Goal: Transaction & Acquisition: Purchase product/service

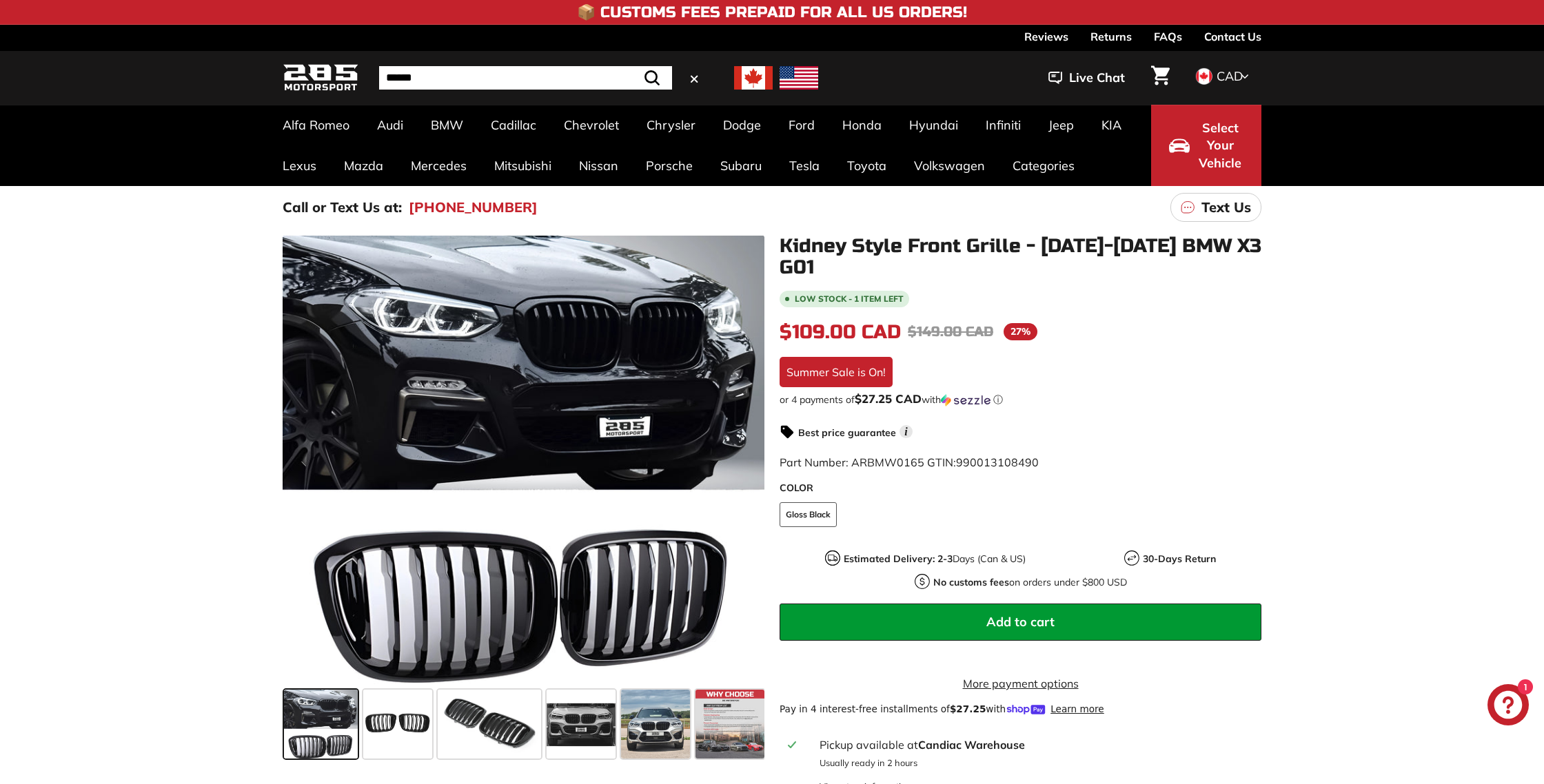
click at [424, 78] on input "Search" at bounding box center [525, 78] width 293 height 23
click at [1027, 194] on circle "Close dialog" at bounding box center [1028, 196] width 20 height 20
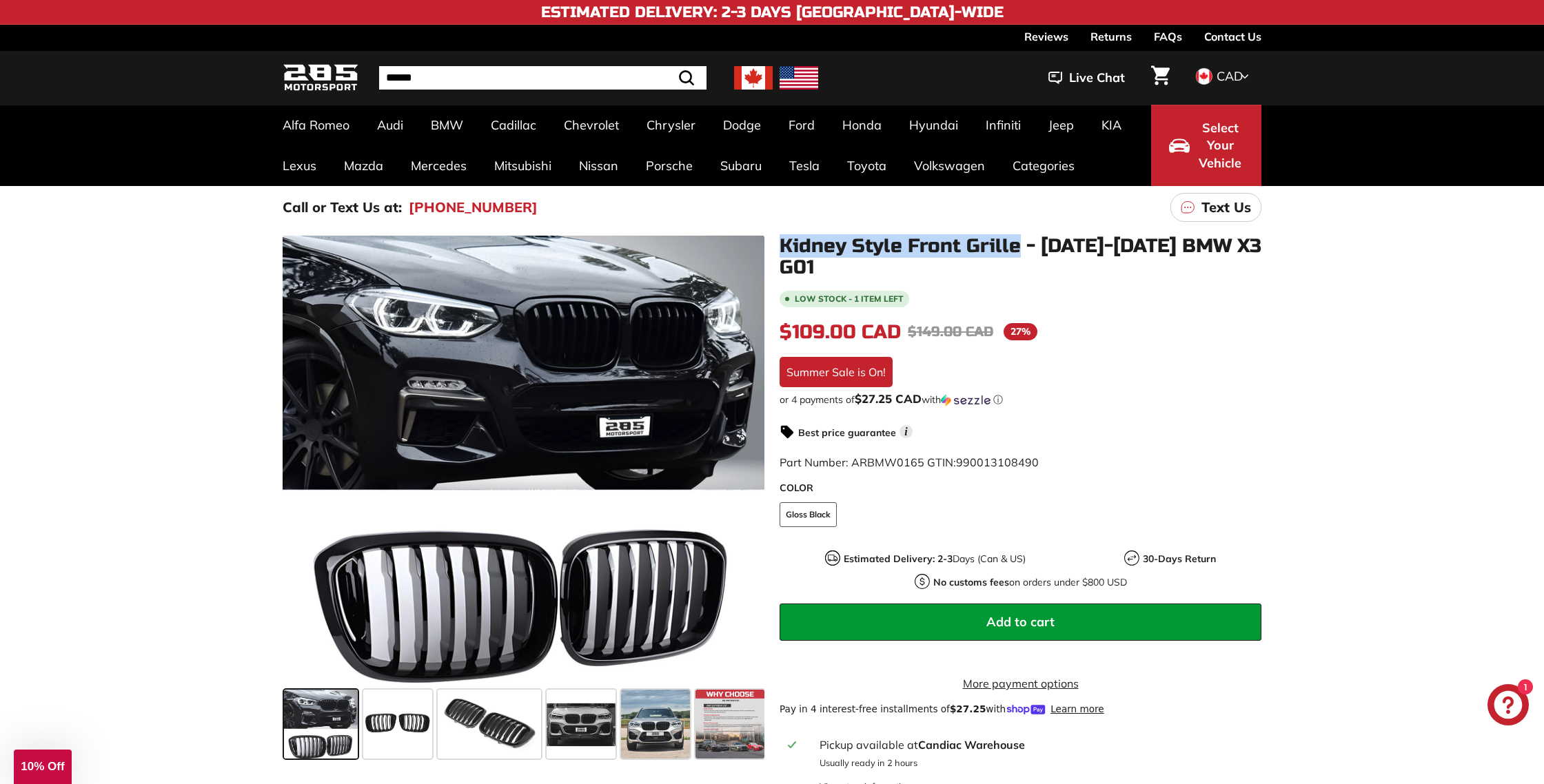
drag, startPoint x: 782, startPoint y: 244, endPoint x: 1013, endPoint y: 249, distance: 231.1
click at [1013, 249] on h1 "Kidney Style Front Grille - [DATE]-[DATE] BMW X3 G01" at bounding box center [1020, 257] width 481 height 42
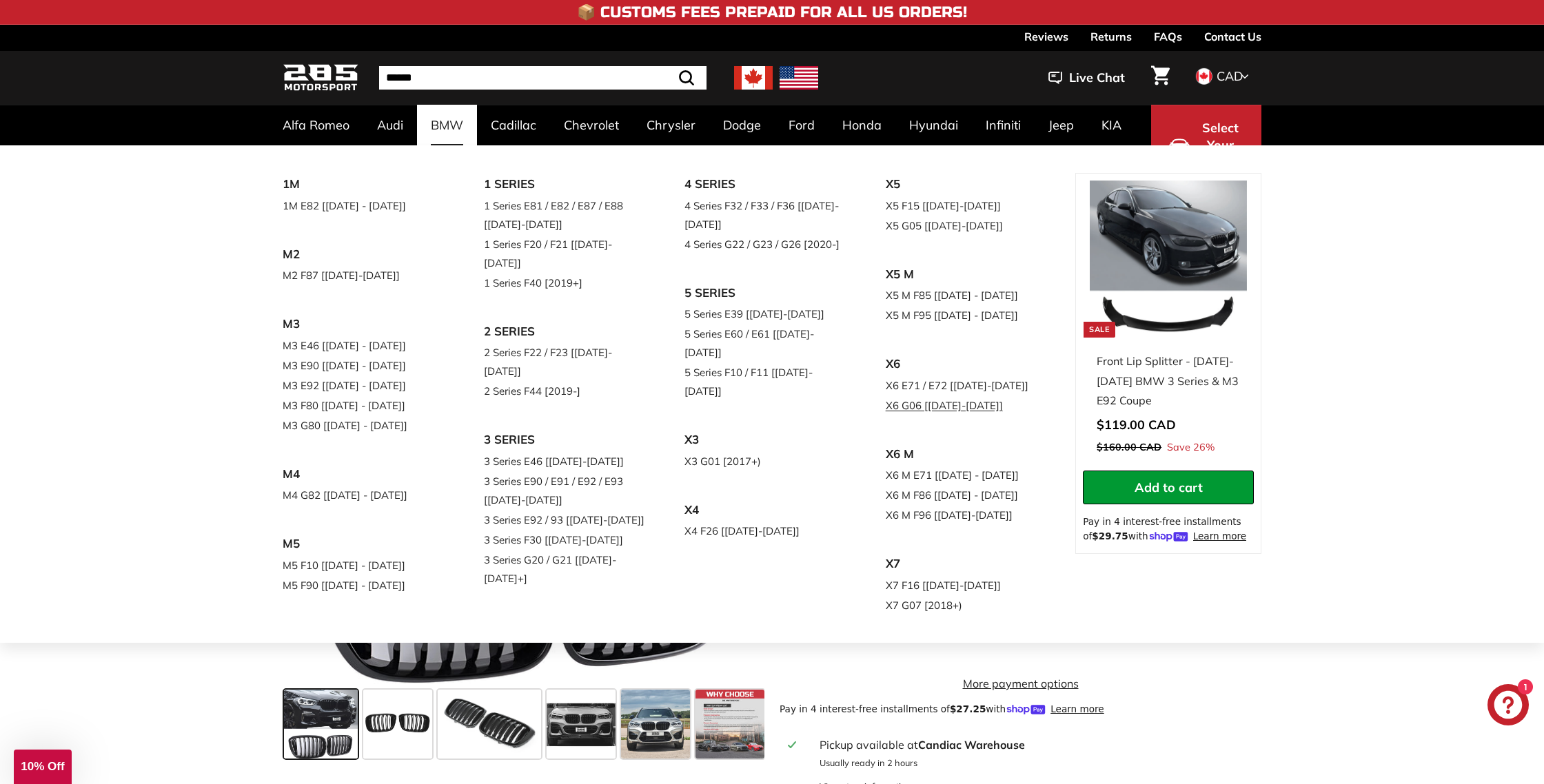
click at [937, 396] on link "X6 G06 [[DATE]-[DATE]]" at bounding box center [967, 405] width 162 height 20
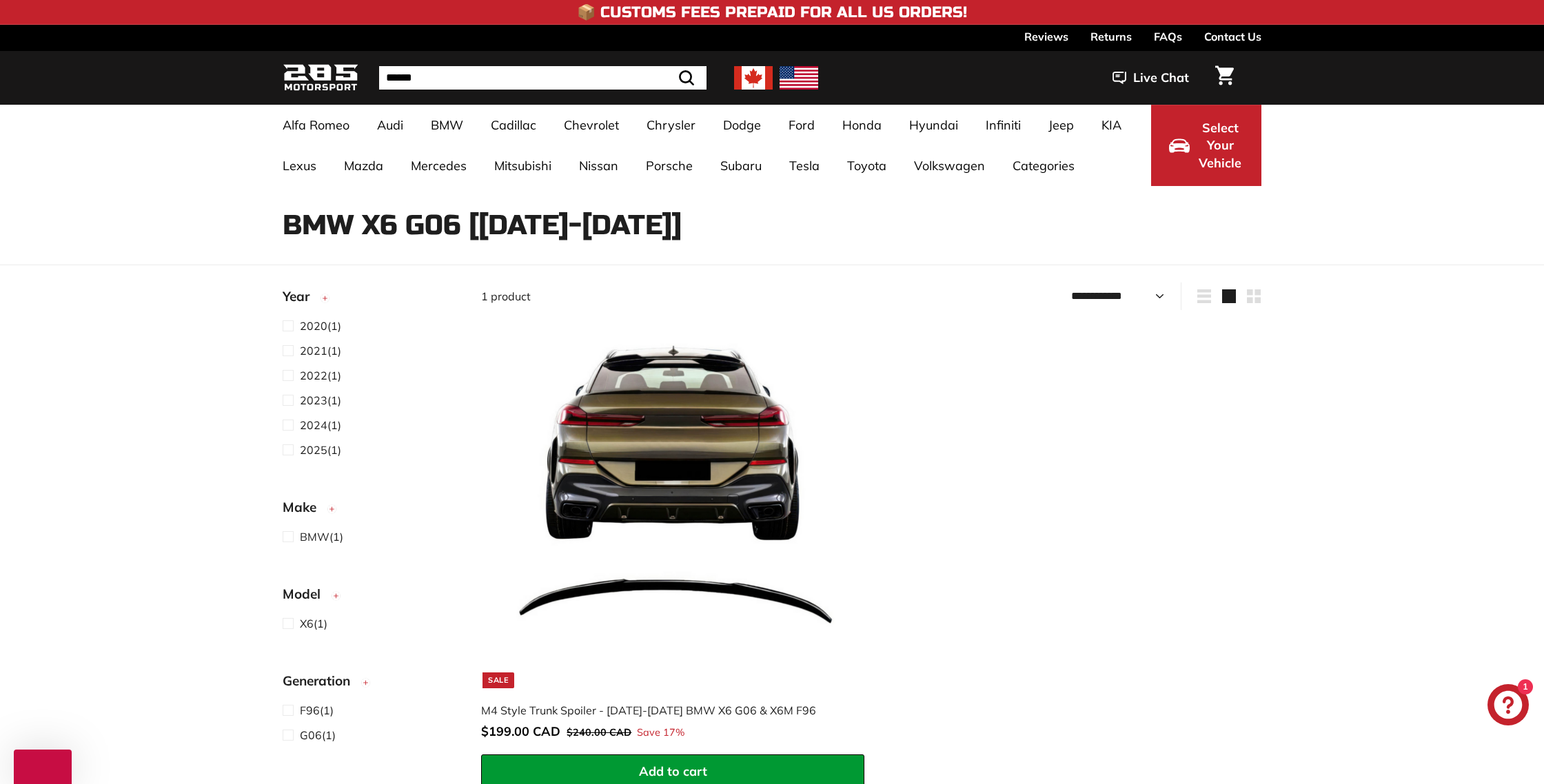
select select "**********"
